Goal: Task Accomplishment & Management: Use online tool/utility

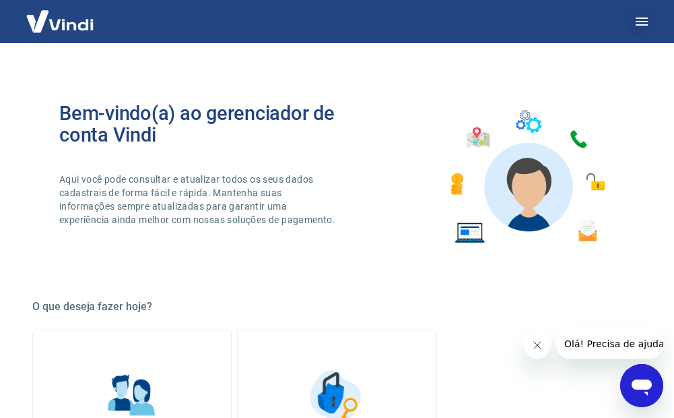
click at [649, 22] on icon "button" at bounding box center [642, 21] width 16 height 16
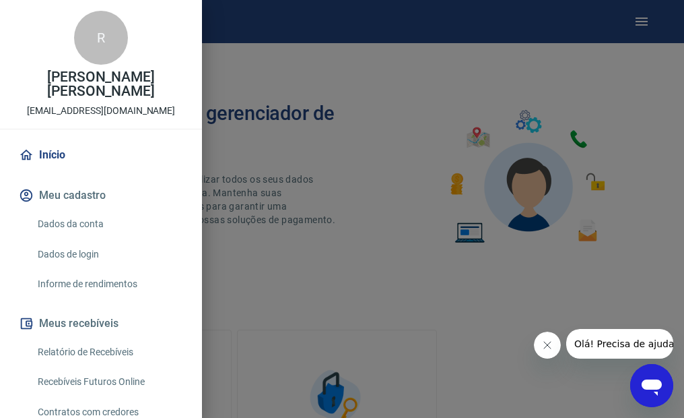
click at [101, 374] on link "Recebíveis Futuros Online" at bounding box center [109, 382] width 154 height 28
